Goal: Navigation & Orientation: Find specific page/section

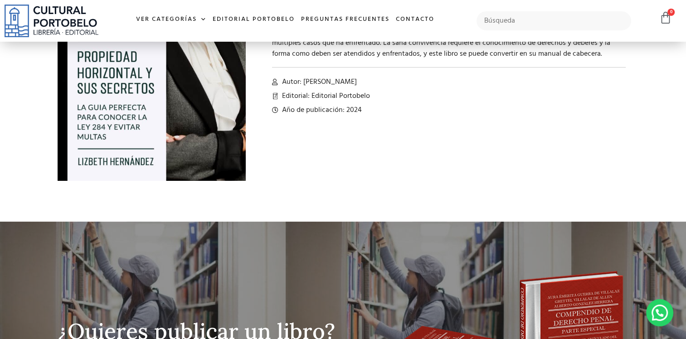
scroll to position [140, 0]
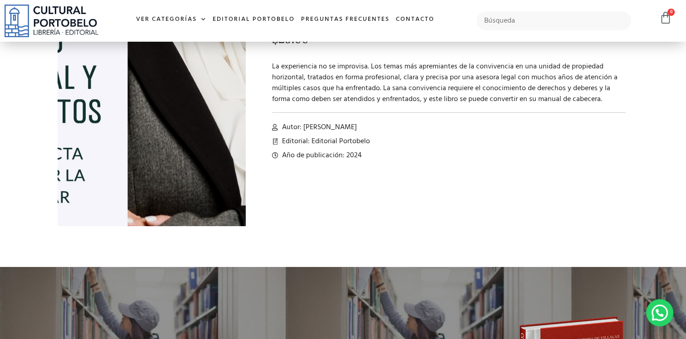
click at [198, 152] on img at bounding box center [95, 1] width 416 height 629
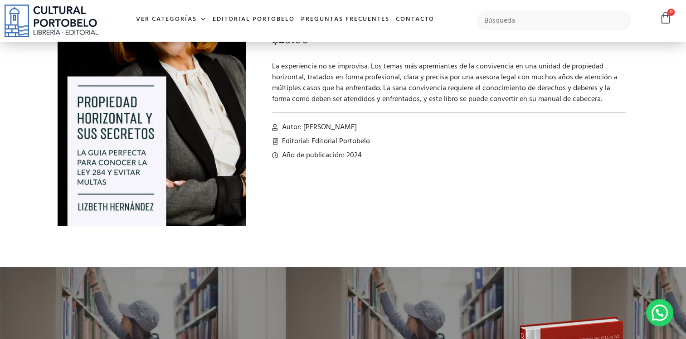
scroll to position [0, 0]
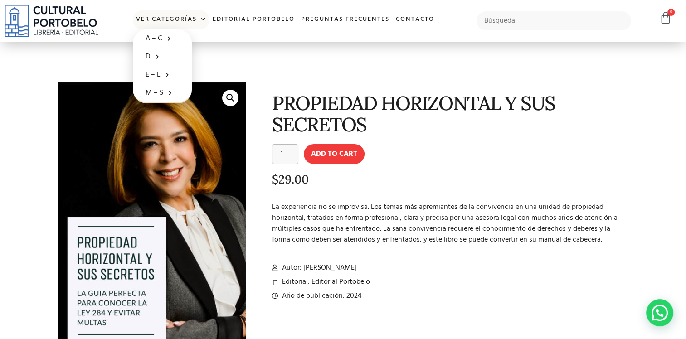
click at [201, 18] on span at bounding box center [202, 20] width 10 height 14
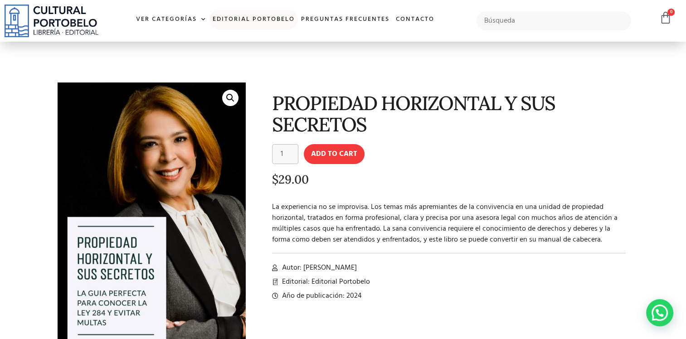
click at [255, 15] on link "Editorial Portobelo" at bounding box center [253, 19] width 88 height 19
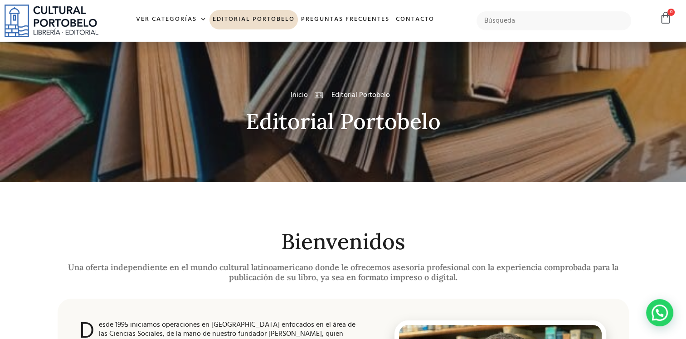
click at [60, 15] on img at bounding box center [52, 21] width 94 height 33
